Goal: Task Accomplishment & Management: Manage account settings

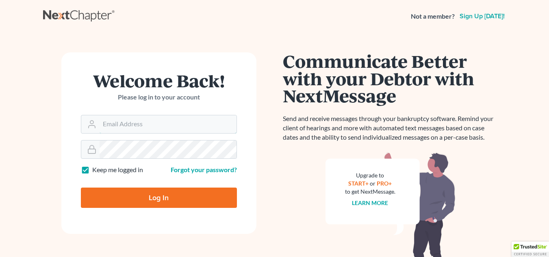
type input "[EMAIL_ADDRESS][DOMAIN_NAME]"
click at [153, 198] on input "Log In" at bounding box center [159, 198] width 156 height 20
type input "Thinking..."
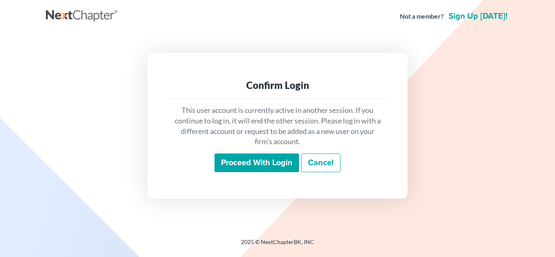
click at [224, 172] on div "Proceed with login Cancel" at bounding box center [277, 162] width 208 height 19
click at [227, 166] on input "Proceed with login" at bounding box center [256, 162] width 84 height 19
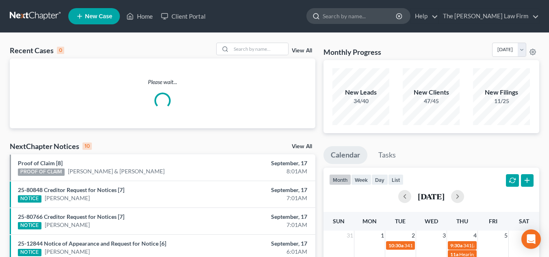
click at [392, 16] on input "search" at bounding box center [359, 16] width 74 height 15
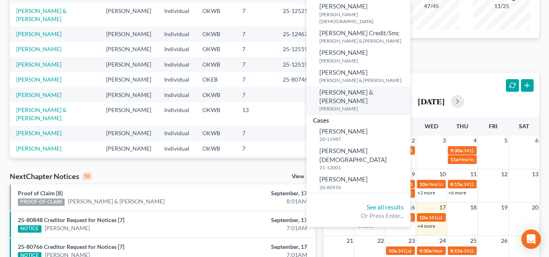
scroll to position [112, 0]
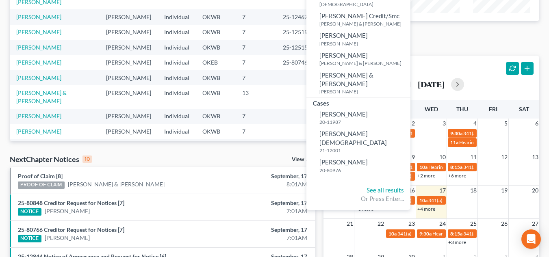
type input "smith"
click at [404, 186] on link "See all results" at bounding box center [384, 189] width 37 height 7
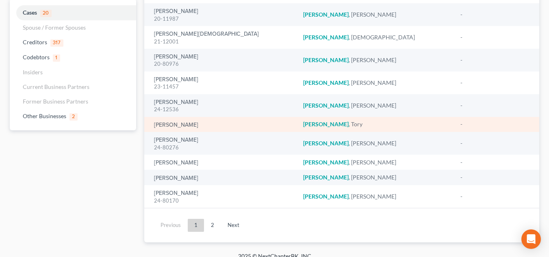
scroll to position [91, 0]
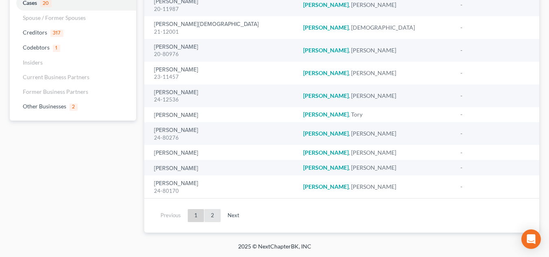
click at [213, 215] on link "2" at bounding box center [212, 215] width 16 height 13
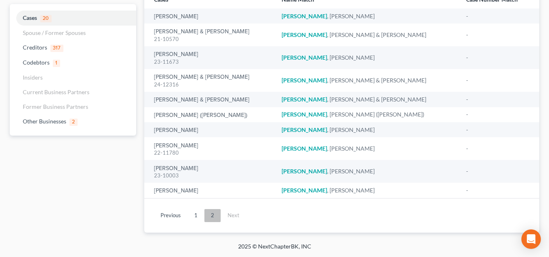
scroll to position [76, 0]
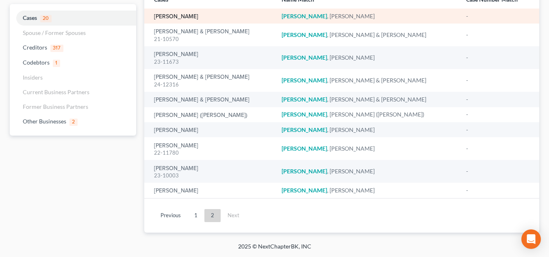
click at [183, 19] on link "Smith, Melanie" at bounding box center [176, 17] width 44 height 6
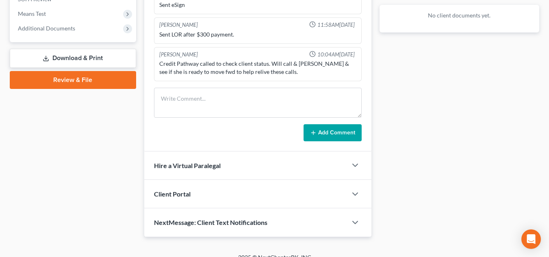
scroll to position [323, 0]
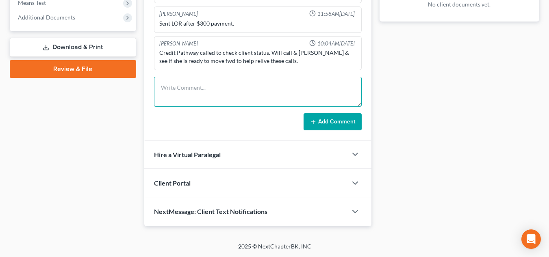
click at [217, 97] on textarea at bounding box center [257, 92] width 207 height 30
click at [172, 86] on textarea "Ulta Debt processed and scanned, added to drive" at bounding box center [257, 92] width 207 height 30
type textarea "Ulta, Bread Rewards Debt processed and scanned, added to drive"
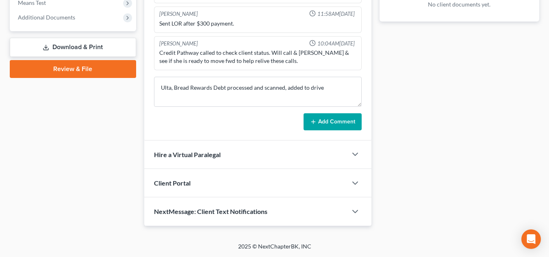
click at [310, 121] on icon at bounding box center [313, 122] width 6 height 6
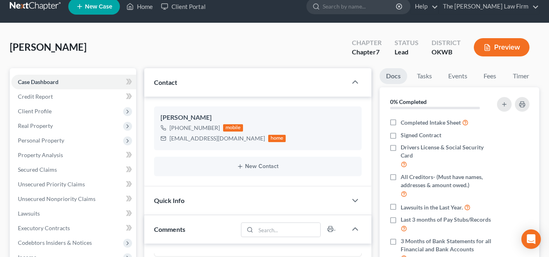
scroll to position [0, 0]
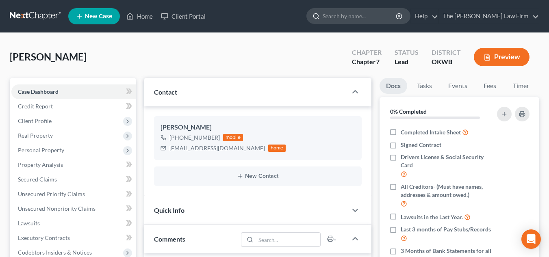
click at [397, 14] on input "search" at bounding box center [359, 16] width 74 height 15
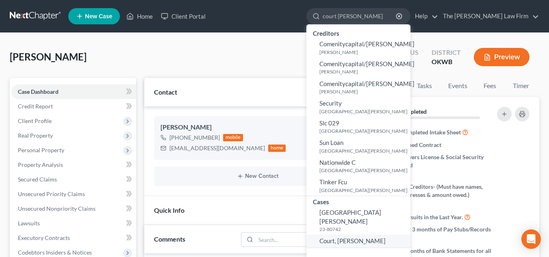
type input "court roxanne"
click at [362, 237] on span "Court, Roxanne" at bounding box center [352, 240] width 66 height 7
select select "3"
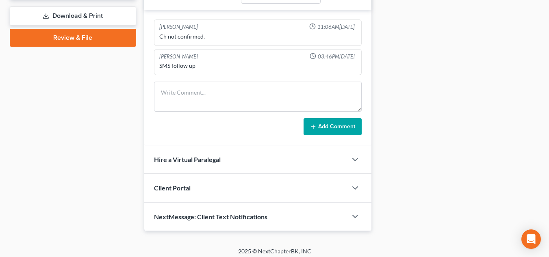
scroll to position [359, 0]
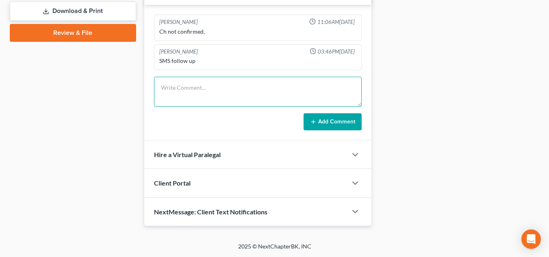
click at [192, 99] on textarea at bounding box center [257, 92] width 207 height 30
type textarea "indigo debt processed and scanned, added to drive"
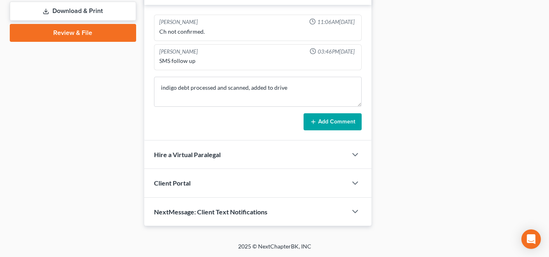
click at [316, 121] on icon at bounding box center [313, 122] width 6 height 6
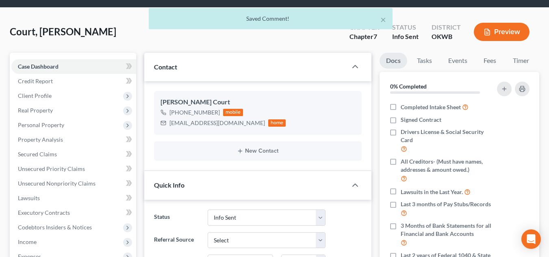
scroll to position [0, 0]
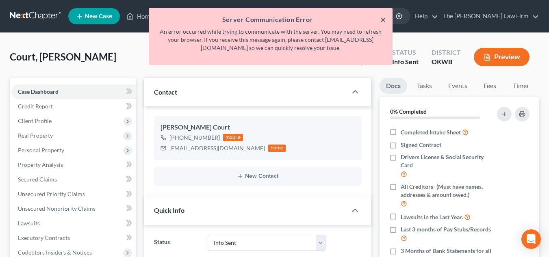
click at [380, 20] on button "×" at bounding box center [383, 20] width 6 height 10
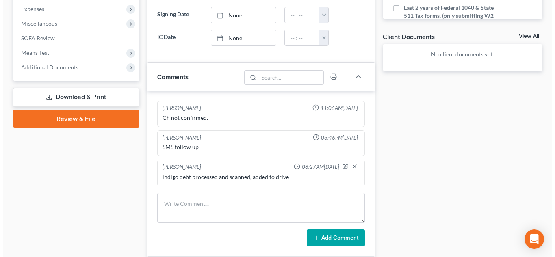
scroll to position [273, 0]
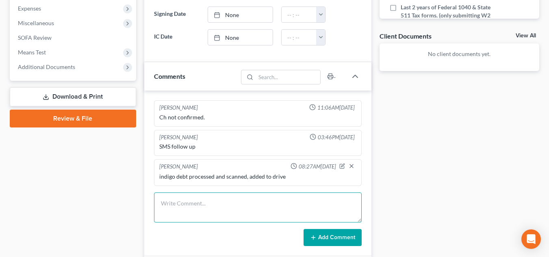
click at [212, 201] on textarea at bounding box center [257, 207] width 207 height 30
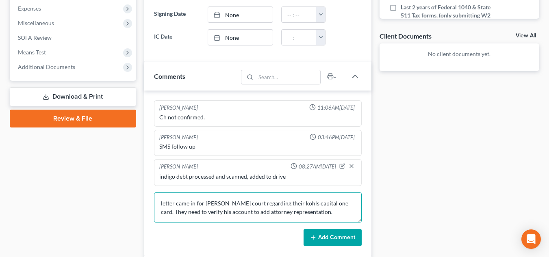
type textarea "letter came in for terry court regarding their kohls capital one card. They nee…"
click at [333, 239] on button "Add Comment" at bounding box center [332, 237] width 58 height 17
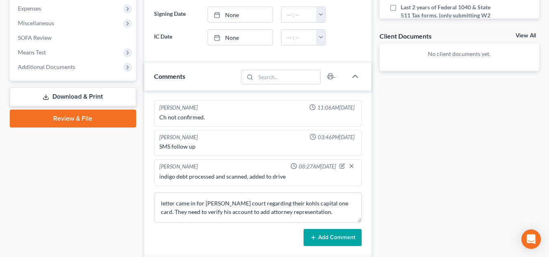
click at [333, 239] on button "Add Comment" at bounding box center [332, 237] width 58 height 17
click at [270, 211] on textarea "letter came in for terry court regarding their kohls capital one card. They nee…" at bounding box center [257, 207] width 207 height 30
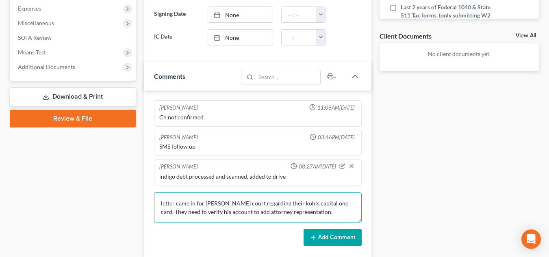
click at [270, 211] on textarea "letter came in for terry court regarding their kohls capital one card. They nee…" at bounding box center [257, 207] width 207 height 30
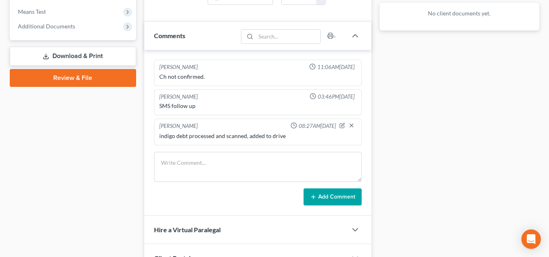
scroll to position [317, 0]
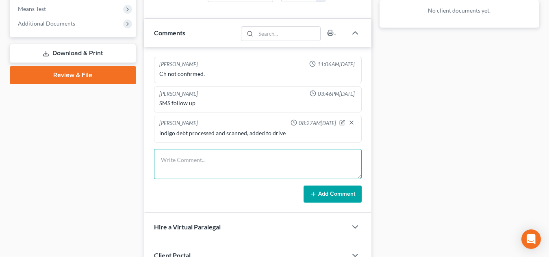
click at [272, 154] on textarea at bounding box center [257, 164] width 207 height 30
paste textarea "letter came in for terry court regarding their kohls capital one card. They nee…"
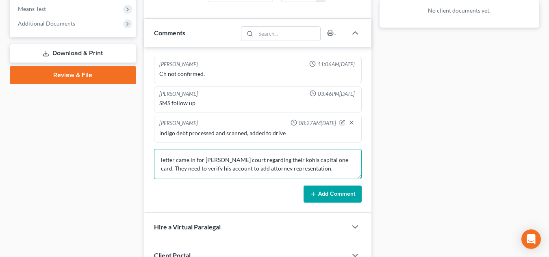
type textarea "letter came in for terry court regarding their kohls capital one card. They nee…"
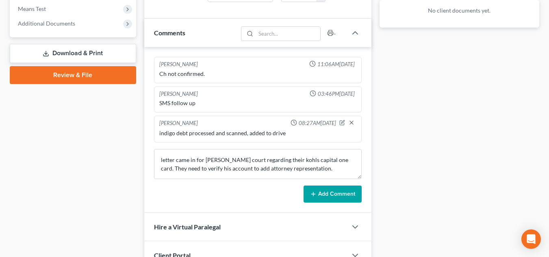
click at [324, 203] on div "Lou Phillips 11:06AM, 07/30/2025 Ch not confirmed. Lou Phillips 03:46PM, 08/15/…" at bounding box center [257, 130] width 227 height 166
click at [321, 197] on button "Add Comment" at bounding box center [332, 194] width 58 height 17
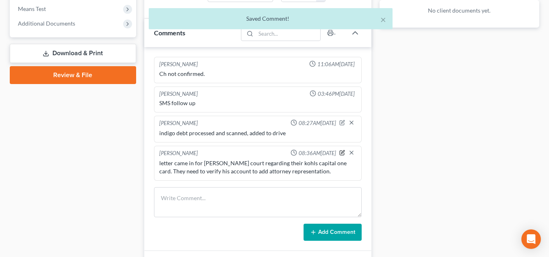
click at [343, 151] on icon "button" at bounding box center [342, 153] width 6 height 6
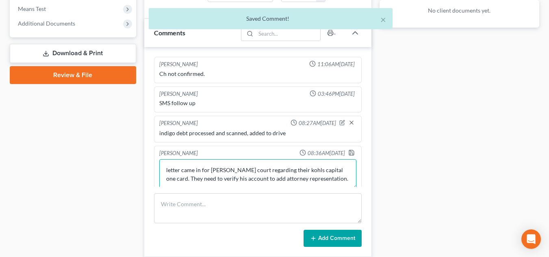
click at [326, 180] on textarea "letter came in for terry court regarding their kohls capital one card. They nee…" at bounding box center [257, 174] width 197 height 30
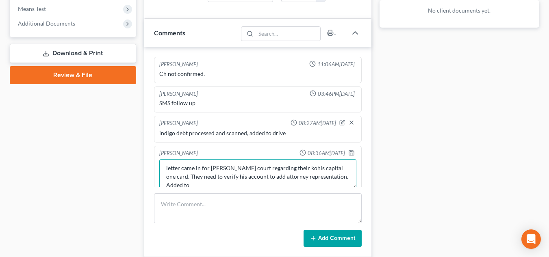
scroll to position [2, 0]
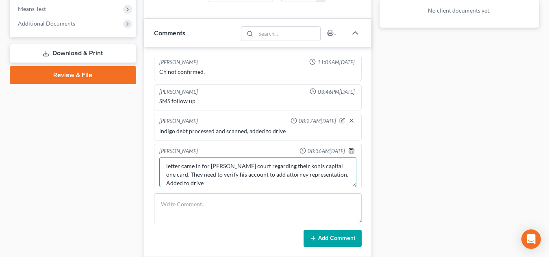
type textarea "letter came in for terry court regarding their kohls capital one card. They nee…"
click at [348, 150] on icon "button" at bounding box center [351, 150] width 6 height 6
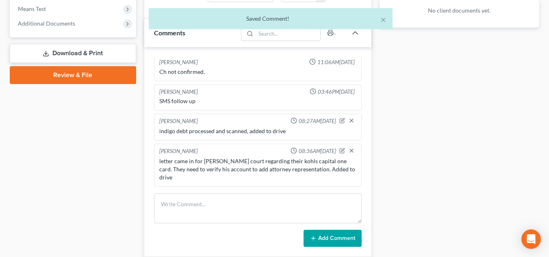
scroll to position [0, 0]
